Goal: Navigation & Orientation: Understand site structure

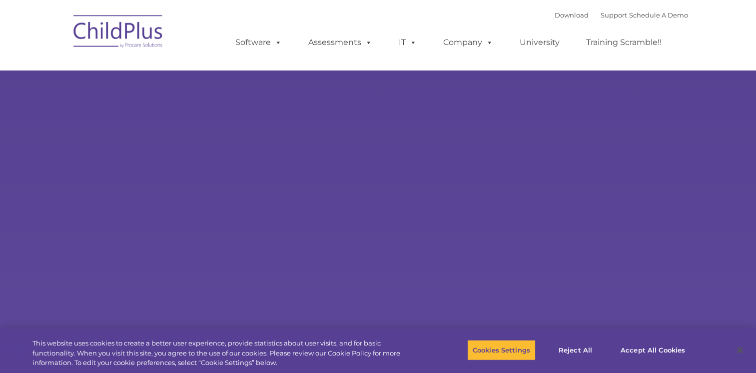
select select "MEDIUM"
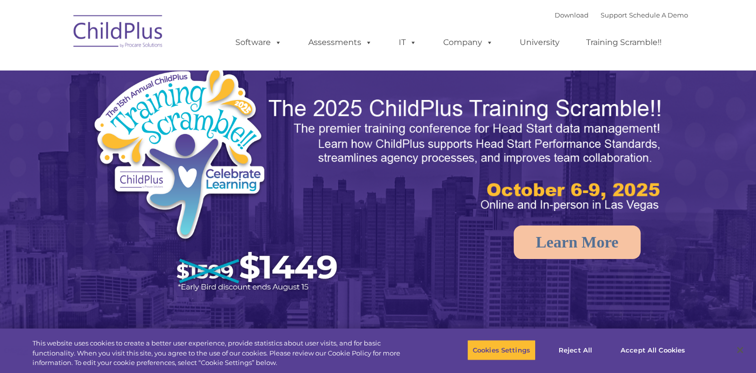
select select "MEDIUM"
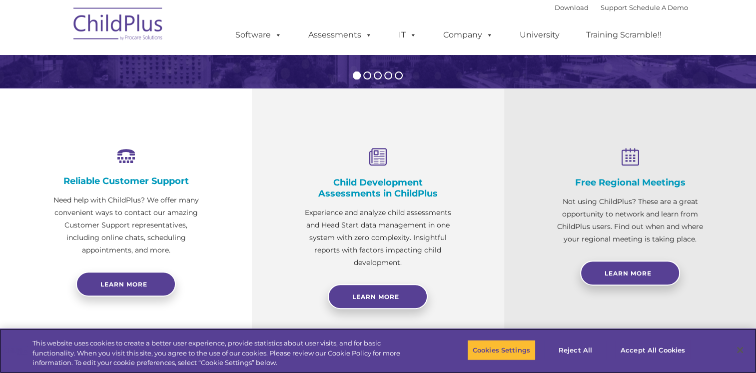
scroll to position [311, 0]
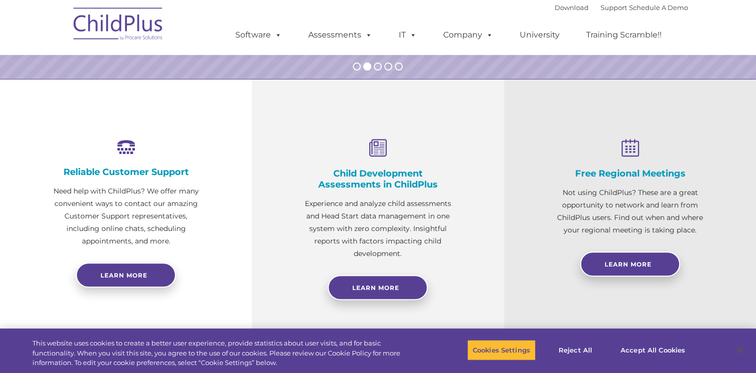
click at [110, 32] on img at bounding box center [118, 25] width 100 height 50
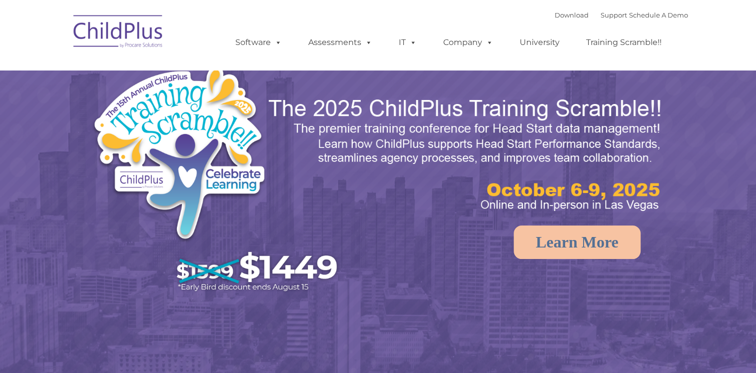
select select "MEDIUM"
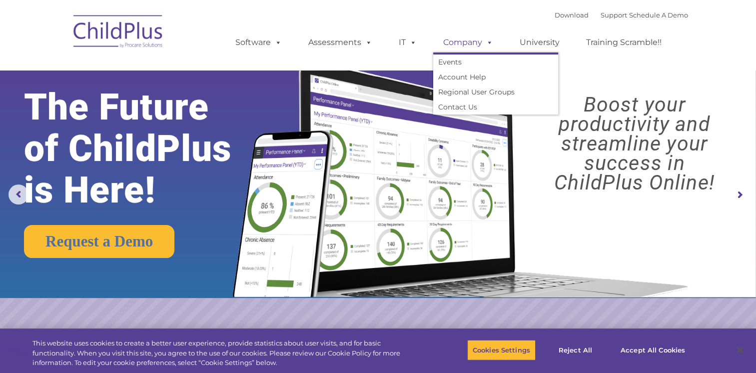
click at [473, 40] on link "Company" at bounding box center [468, 42] width 70 height 20
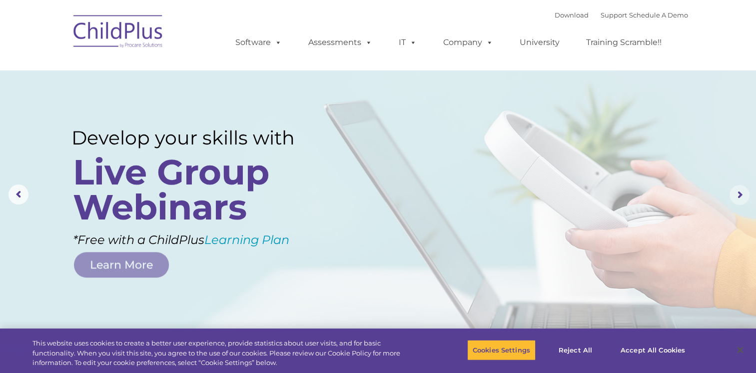
click at [740, 193] on rs-arrow at bounding box center [740, 195] width 20 height 20
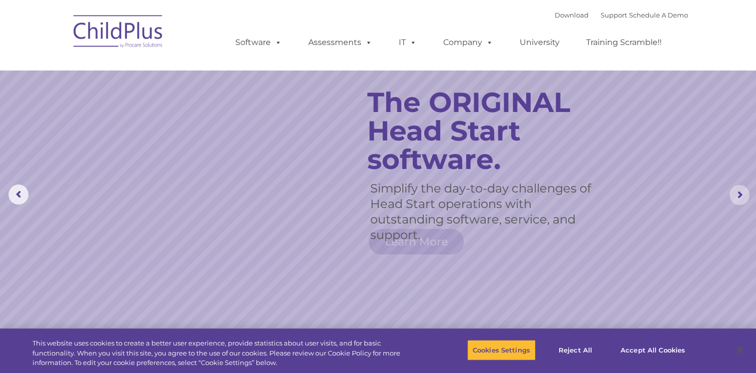
click at [740, 193] on rs-arrow at bounding box center [740, 195] width 20 height 20
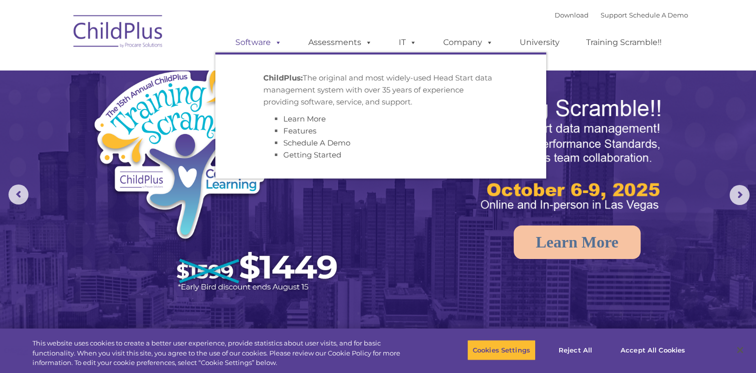
click at [275, 42] on span at bounding box center [276, 41] width 11 height 9
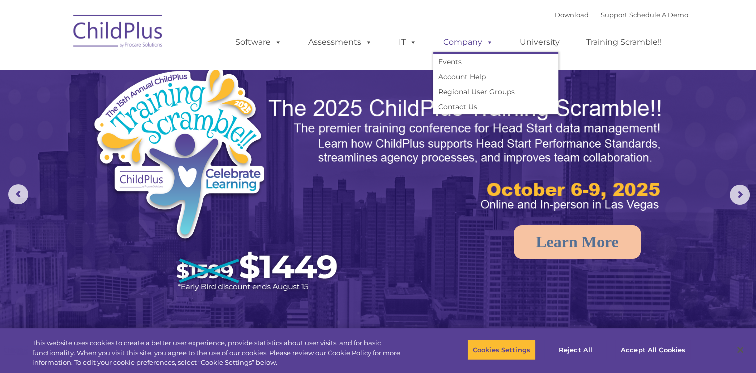
click at [480, 43] on link "Company" at bounding box center [468, 42] width 70 height 20
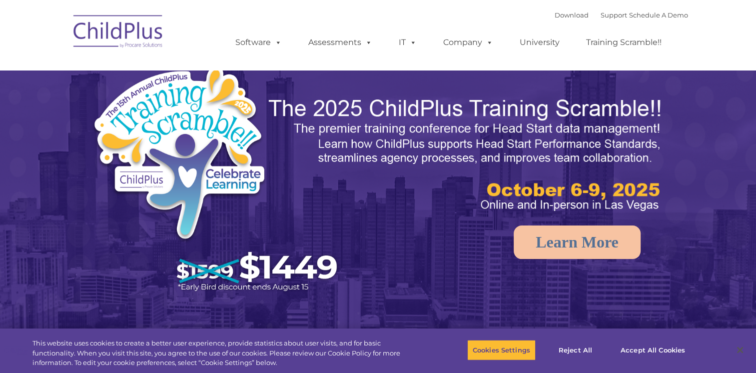
select select "MEDIUM"
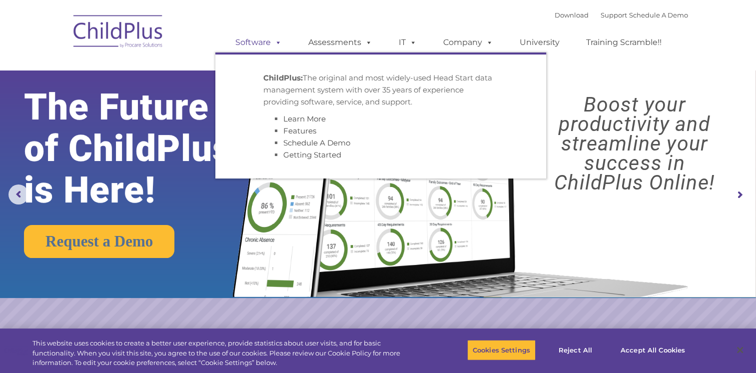
click at [246, 41] on link "Software" at bounding box center [258, 42] width 66 height 20
